Goal: Task Accomplishment & Management: Complete application form

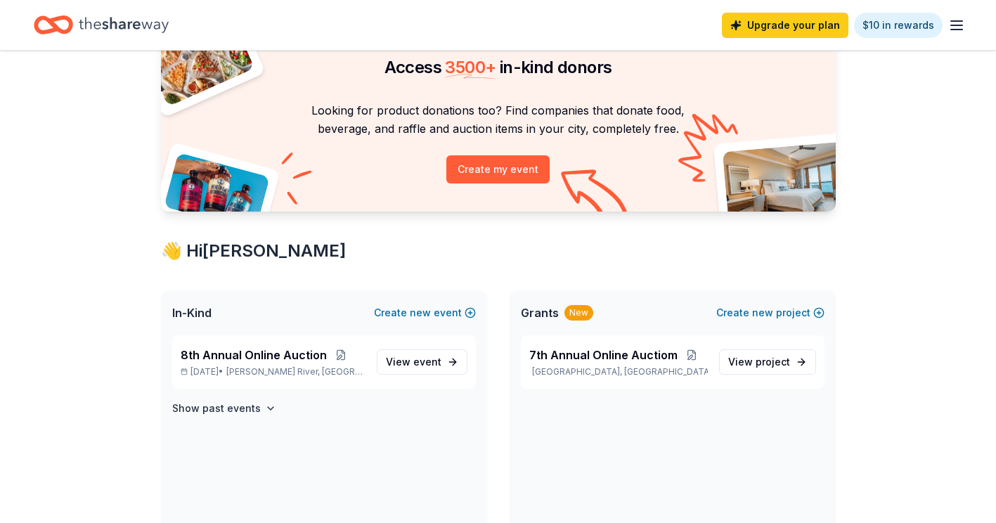
scroll to position [141, 0]
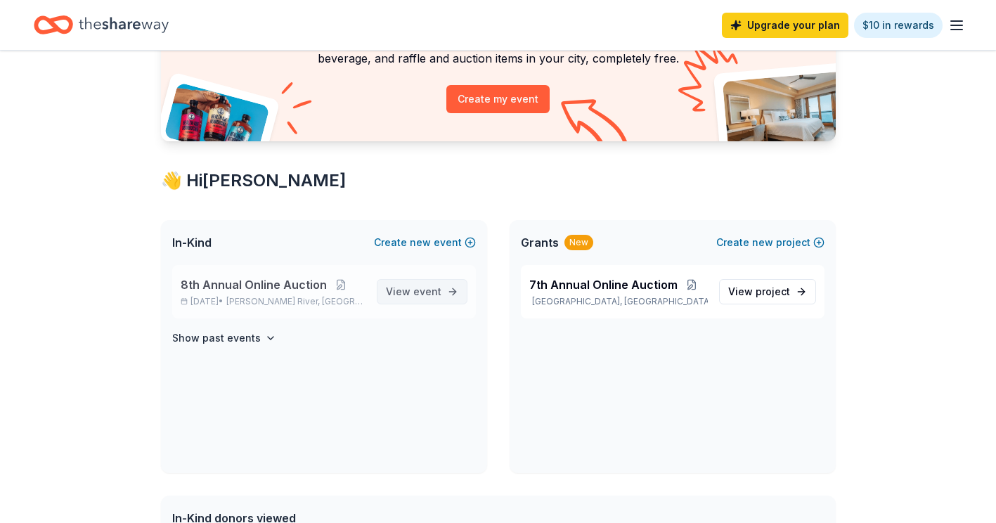
click at [425, 293] on span "event" at bounding box center [427, 292] width 28 height 12
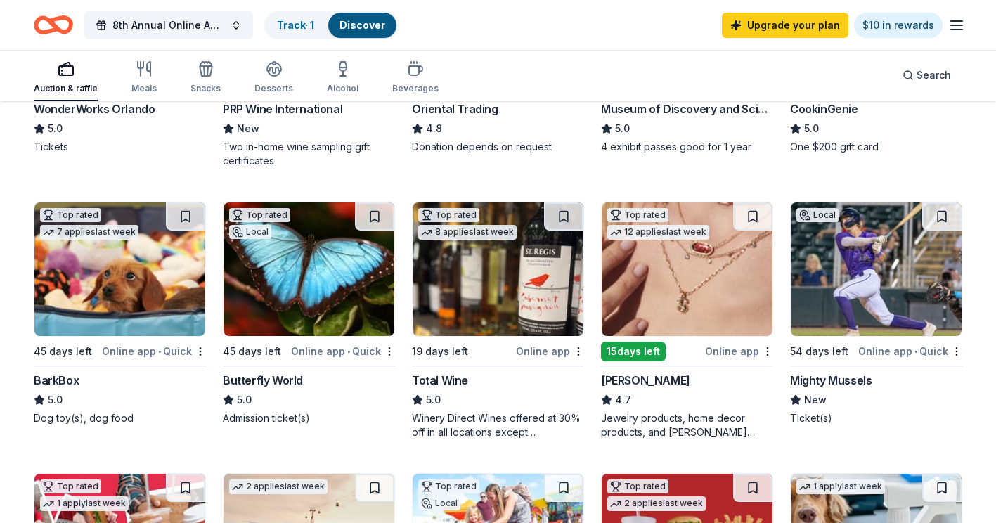
scroll to position [352, 0]
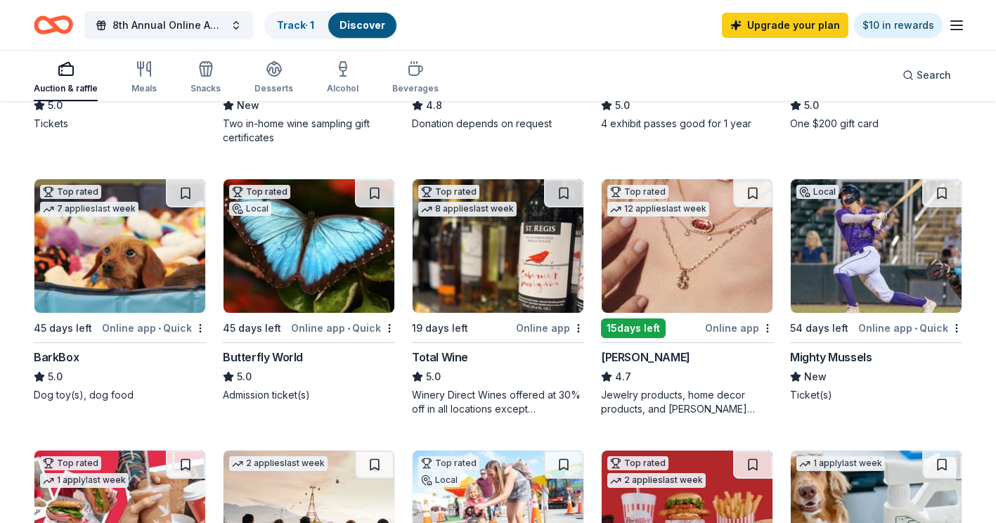
click at [634, 324] on div "15 days left" at bounding box center [633, 329] width 65 height 20
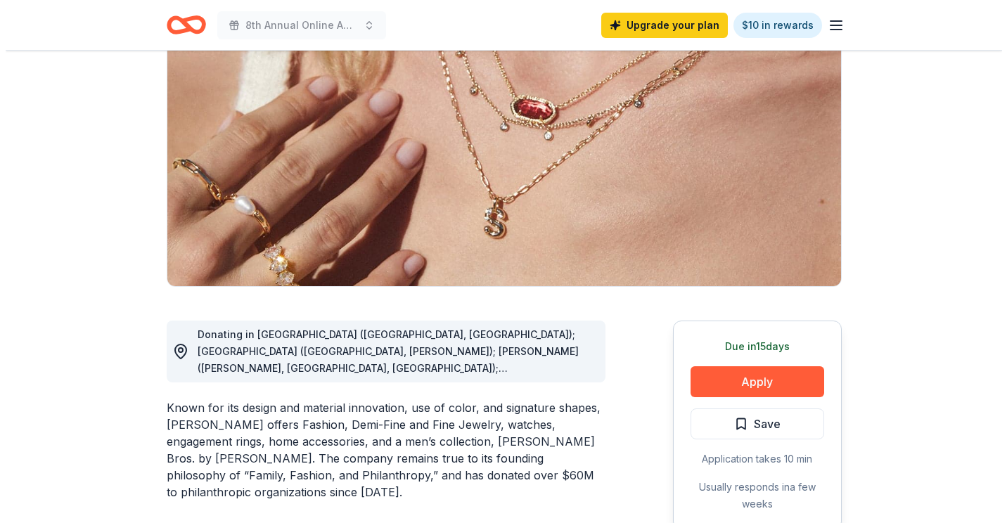
scroll to position [211, 0]
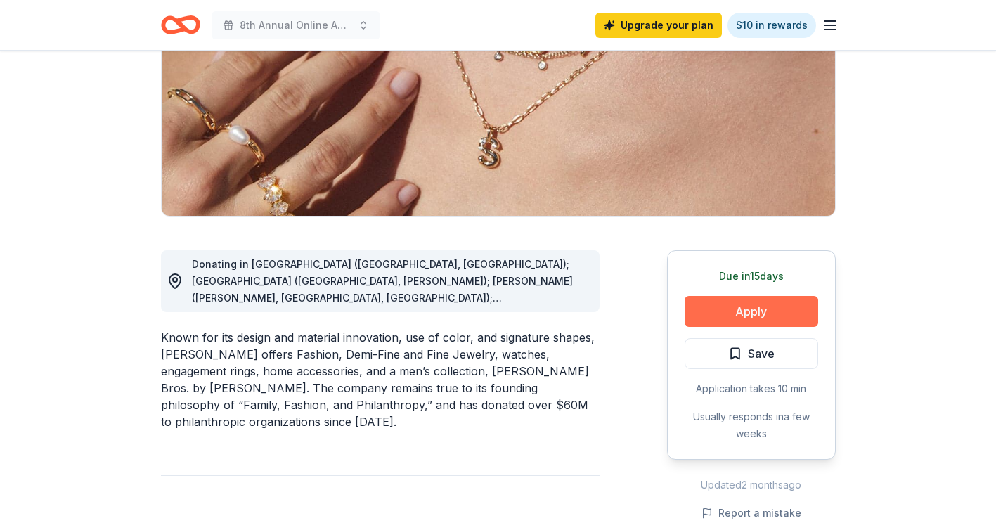
click at [734, 313] on button "Apply" at bounding box center [752, 311] width 134 height 31
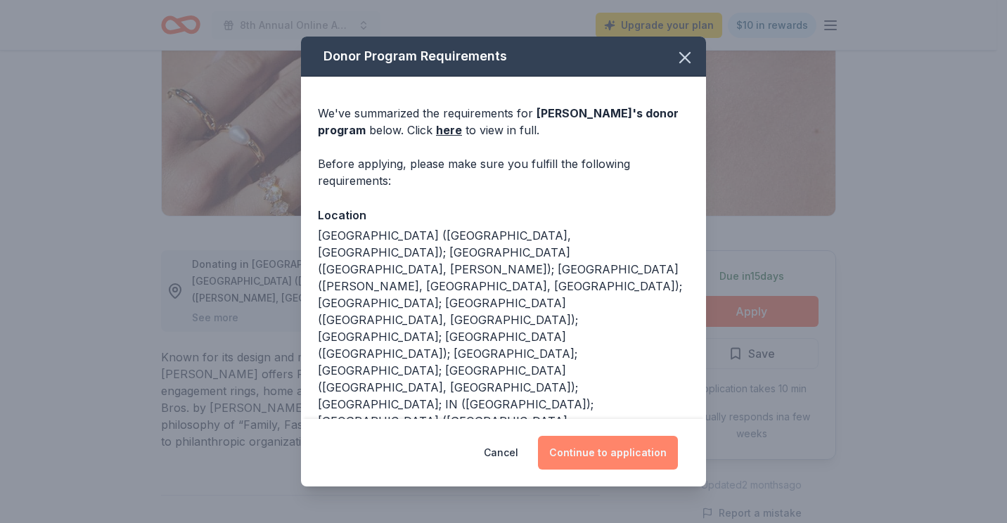
click at [591, 461] on button "Continue to application" at bounding box center [608, 453] width 140 height 34
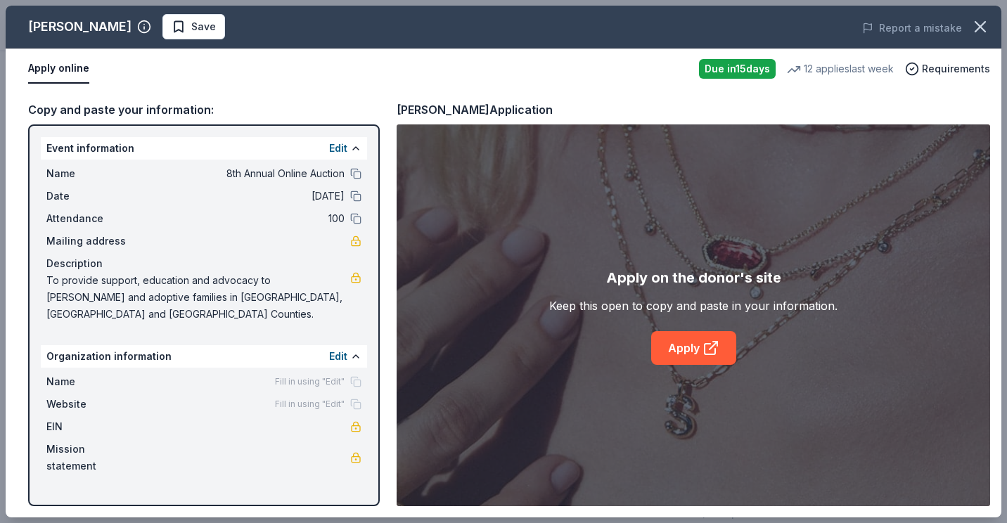
drag, startPoint x: 207, startPoint y: 188, endPoint x: 267, endPoint y: 178, distance: 60.6
click at [216, 187] on div "Name 8th Annual Online Auction Date [DATE] Attendance 100 Mailing address Descr…" at bounding box center [204, 244] width 326 height 169
click at [311, 368] on div "Name Fill in using "Edit" Website Fill in using "Edit" EIN Mission statement" at bounding box center [204, 424] width 326 height 113
click at [686, 345] on link "Apply" at bounding box center [693, 348] width 85 height 34
